Goal: Transaction & Acquisition: Purchase product/service

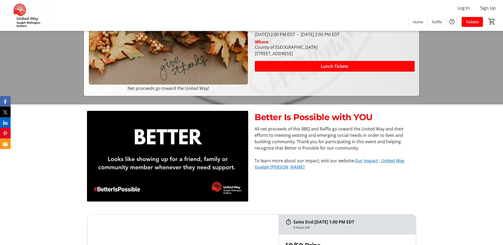
scroll to position [79, 0]
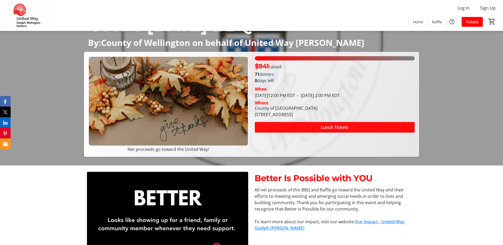
click at [320, 123] on span at bounding box center [335, 127] width 160 height 13
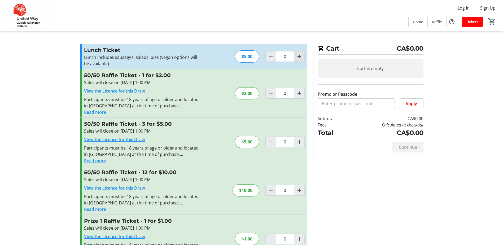
click at [298, 56] on mat-icon "Increment by one" at bounding box center [299, 56] width 6 height 6
type input "1"
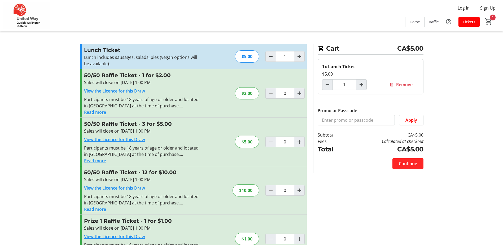
click at [413, 164] on span "Continue" at bounding box center [407, 163] width 18 height 6
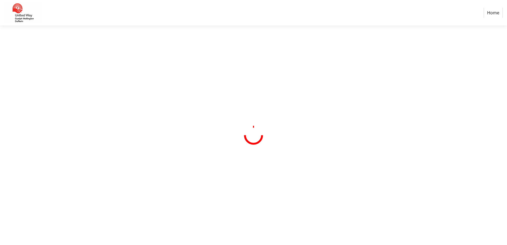
select select "CA"
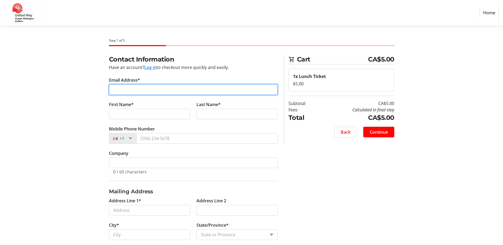
click at [160, 91] on input "Email Address*" at bounding box center [193, 89] width 168 height 11
type input "[EMAIL_ADDRESS][DOMAIN_NAME]"
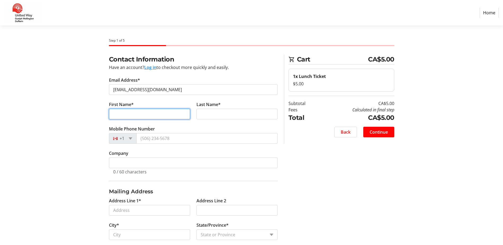
type input "[PERSON_NAME]"
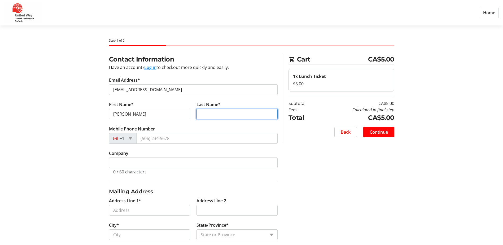
type input "[PERSON_NAME]"
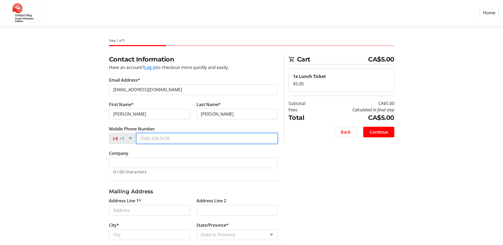
type input "[PHONE_NUMBER]"
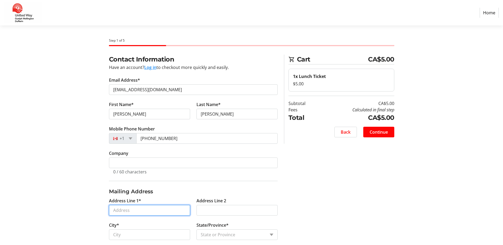
type input "[STREET_ADDRESS]"
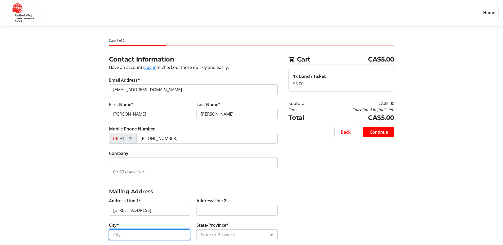
type input "Guelph"
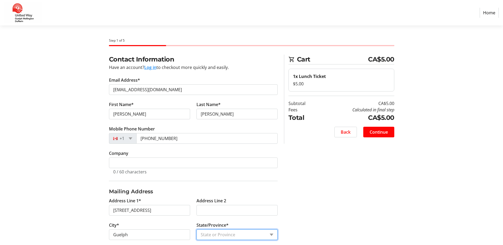
select select "ON"
type input "N1H 1J7"
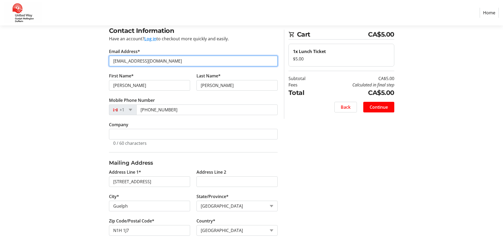
scroll to position [32, 0]
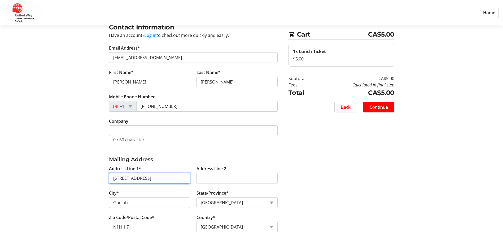
drag, startPoint x: 125, startPoint y: 179, endPoint x: 68, endPoint y: 176, distance: 56.8
click at [68, 176] on section "Step 1 of 5 Cart CA$5.00 1x Lunch Ticket $5.00 Subtotal CA$5.00 Fees Calculated…" at bounding box center [251, 118] width 503 height 251
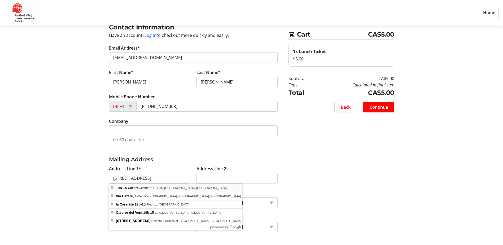
type input "[STREET_ADDRESS]"
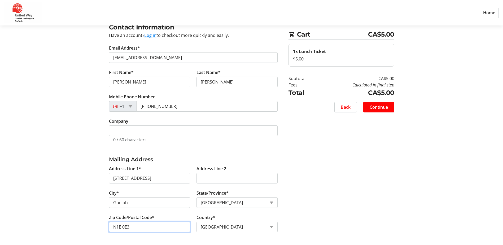
drag, startPoint x: 140, startPoint y: 231, endPoint x: 122, endPoint y: 229, distance: 17.9
click at [122, 229] on input "N1E 0E3" at bounding box center [149, 226] width 81 height 11
type input "N1E 0K4"
click at [377, 105] on span "Continue" at bounding box center [378, 107] width 18 height 6
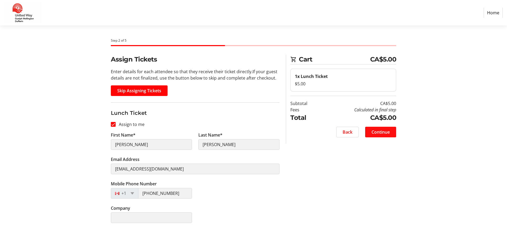
click at [378, 131] on span "Continue" at bounding box center [380, 132] width 18 height 6
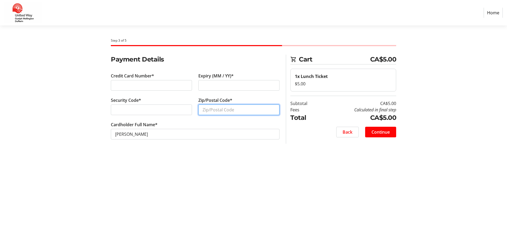
click at [244, 110] on input "Zip/Postal Code*" at bounding box center [238, 109] width 81 height 11
type input "N1E0K4"
click at [375, 128] on span at bounding box center [380, 132] width 31 height 13
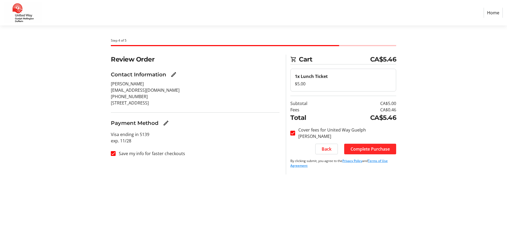
click at [363, 145] on span at bounding box center [370, 149] width 52 height 13
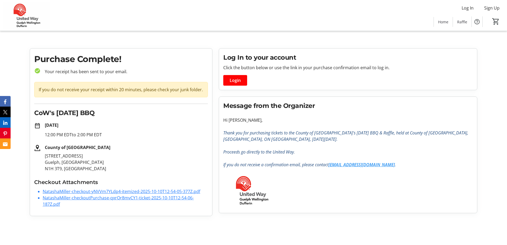
click at [14, 70] on tr-checkout-order-details-ui "Purchase Complete! check_circle Your receipt has been sent to your email. If yo…" at bounding box center [253, 134] width 507 height 172
click at [112, 191] on link "NatashaMiller-checkout-yNVVm7YLdp4-itemized-2025-10-10T12-54-05-377Z.pdf" at bounding box center [121, 191] width 157 height 6
